Goal: Navigation & Orientation: Go to known website

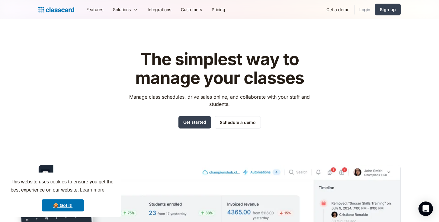
click at [367, 12] on link "Login" at bounding box center [365, 10] width 21 height 14
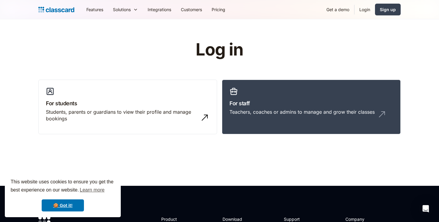
click at [400, 63] on div "Log in For students Students, parents or guardians to view their profile and ma…" at bounding box center [219, 89] width 362 height 99
click at [364, 10] on link "Login" at bounding box center [365, 10] width 21 height 14
click at [365, 8] on link "Login" at bounding box center [365, 10] width 21 height 14
click at [257, 93] on link "For staff Teachers, coaches or admins to manage and grow their classes" at bounding box center [311, 107] width 179 height 55
